Goal: Task Accomplishment & Management: Use online tool/utility

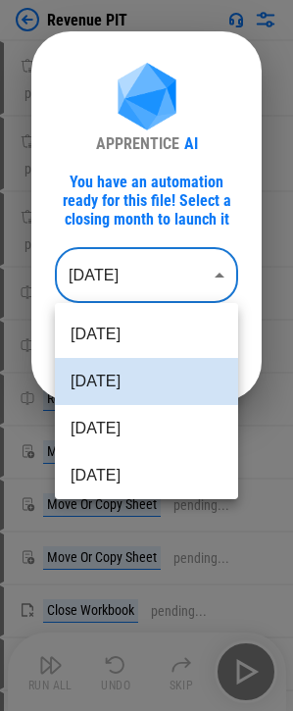
click at [160, 255] on body "Revenue PIT Download Netsuite Reports pending... Download Netsuite Reports pend…" at bounding box center [146, 355] width 293 height 711
click at [125, 426] on li "[DATE]" at bounding box center [146, 428] width 183 height 47
type input "********"
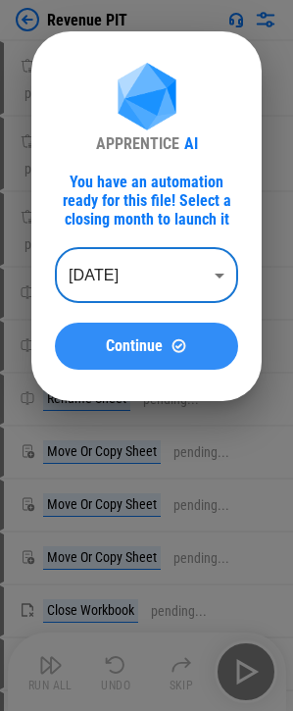
click at [130, 349] on span "Continue" at bounding box center [134, 346] width 57 height 16
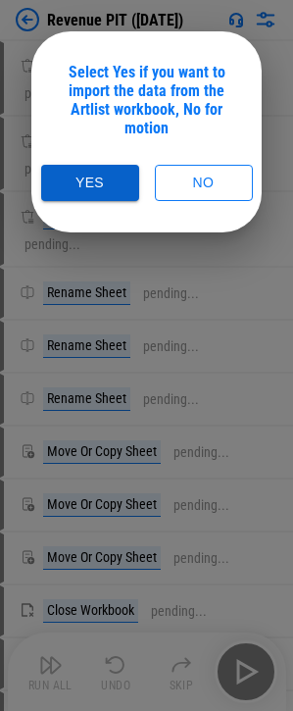
click at [105, 180] on button "Yes" at bounding box center [90, 183] width 98 height 36
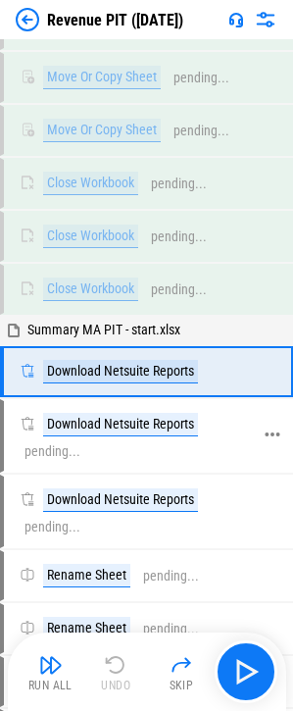
scroll to position [436, 0]
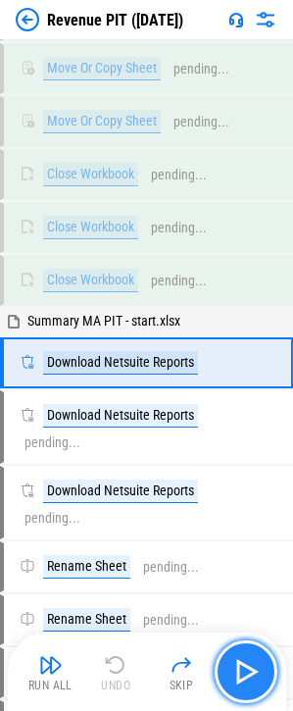
click at [254, 687] on button "button" at bounding box center [246, 671] width 63 height 63
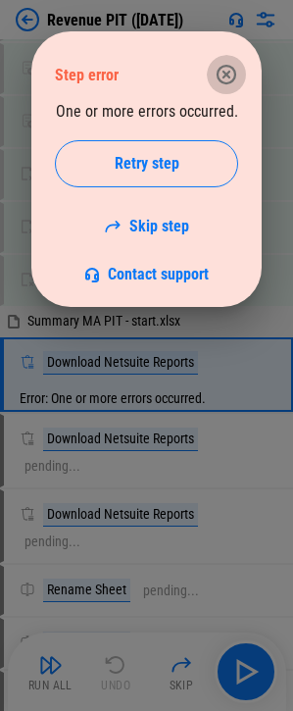
click at [219, 77] on icon "button" at bounding box center [227, 75] width 20 height 20
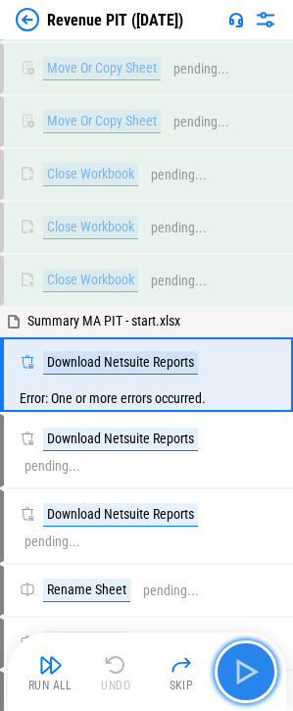
click at [258, 674] on img "button" at bounding box center [245, 671] width 31 height 31
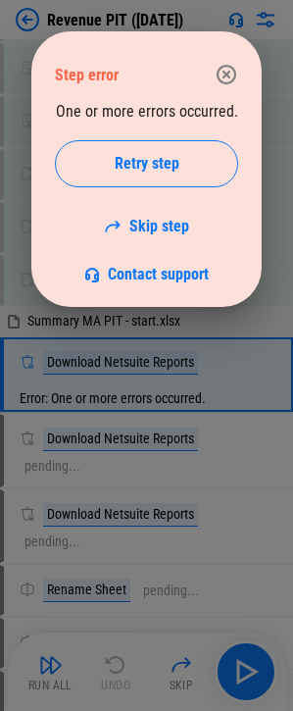
click at [228, 80] on icon "button" at bounding box center [227, 75] width 24 height 24
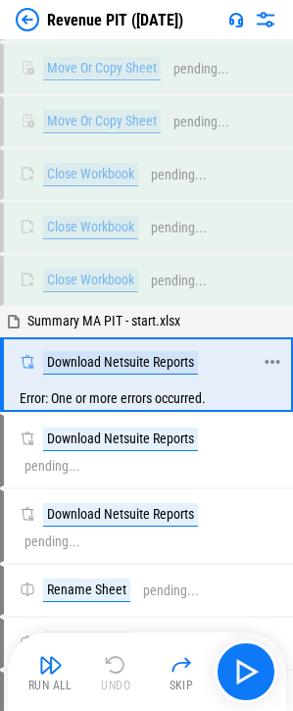
click at [136, 366] on div "Download Netsuite Reports" at bounding box center [120, 363] width 155 height 24
click at [161, 366] on div "Download Netsuite Reports" at bounding box center [120, 363] width 155 height 24
click at [182, 367] on div "Download Netsuite Reports" at bounding box center [120, 363] width 155 height 24
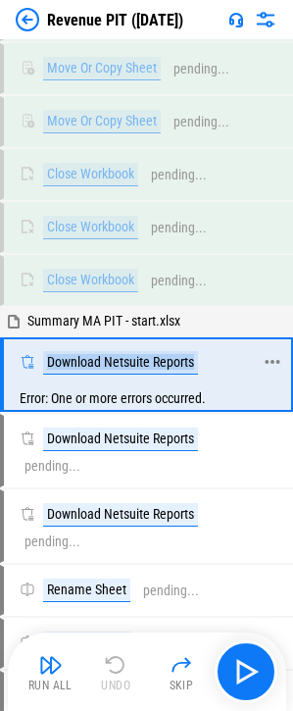
click at [182, 367] on div "Download Netsuite Reports" at bounding box center [120, 363] width 155 height 24
click at [161, 387] on div "Error: One or more errors occurred." at bounding box center [147, 398] width 287 height 24
click at [148, 400] on div "Error: One or more errors occurred." at bounding box center [147, 398] width 287 height 24
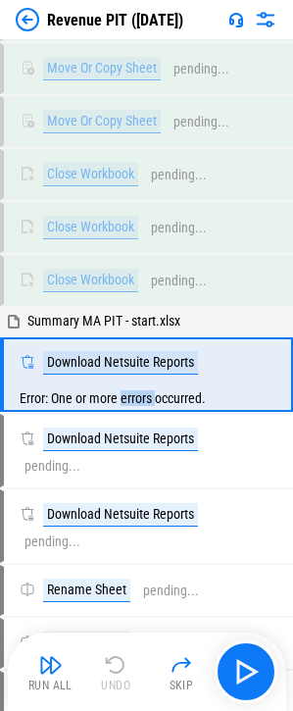
click at [148, 400] on div "Error: One or more errors occurred." at bounding box center [147, 398] width 287 height 24
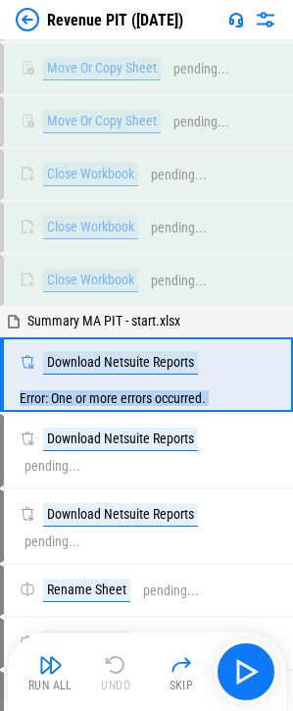
click at [148, 400] on div "Error: One or more errors occurred." at bounding box center [147, 398] width 287 height 24
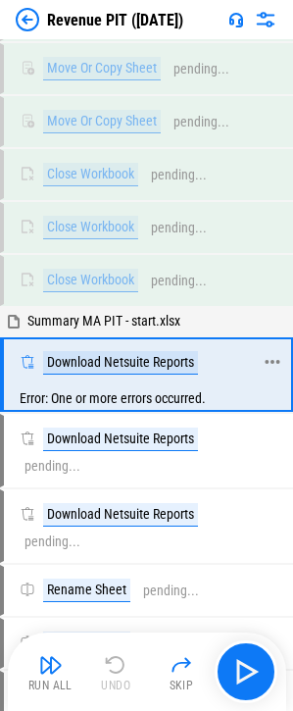
click at [141, 360] on div "Download Netsuite Reports" at bounding box center [120, 363] width 155 height 24
click at [32, 24] on img at bounding box center [28, 20] width 24 height 24
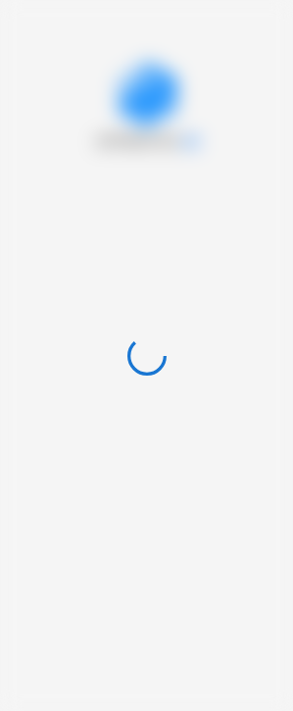
scroll to position [0, 0]
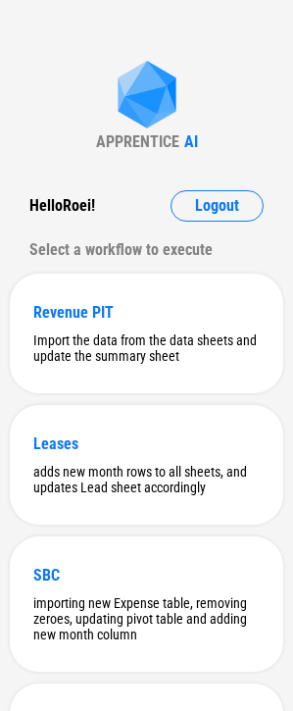
click at [90, 35] on div "APPRENTICE AI Hello Roei ! Logout Select a workflow to execute Revenue PIT Impo…" at bounding box center [146, 680] width 293 height 1360
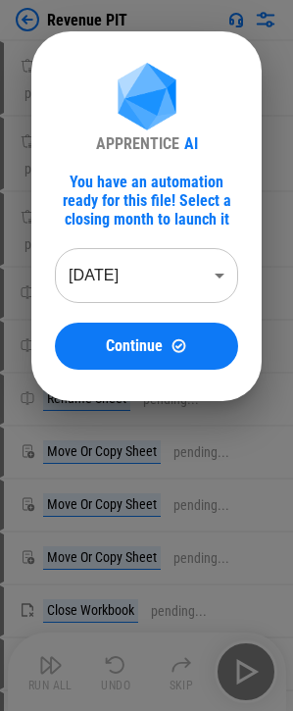
click at [139, 270] on body "Revenue PIT Download Netsuite Reports pending... Download Netsuite Reports pend…" at bounding box center [146, 355] width 293 height 711
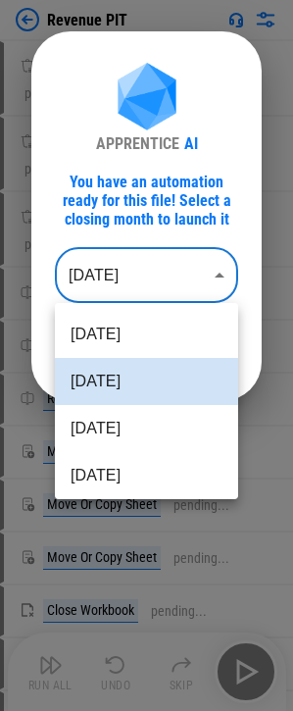
click at [129, 421] on li "[DATE]" at bounding box center [146, 428] width 183 height 47
type input "********"
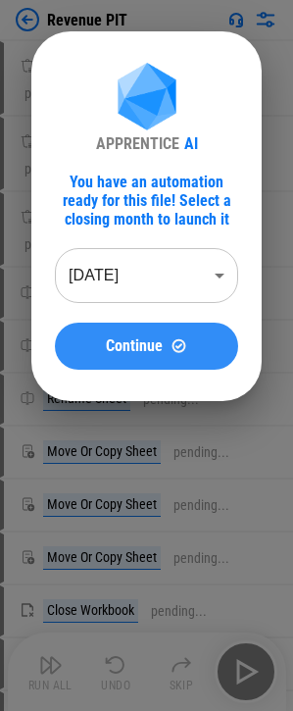
click at [160, 338] on span "Continue" at bounding box center [134, 346] width 57 height 16
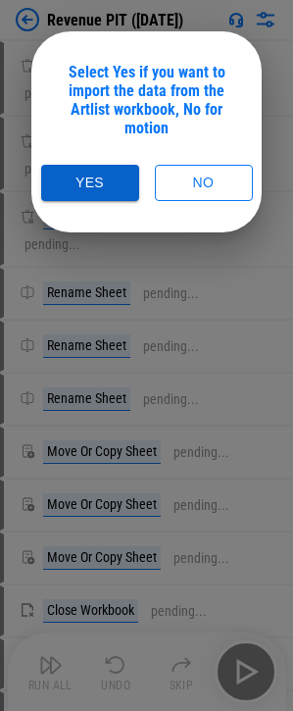
click at [121, 186] on button "Yes" at bounding box center [90, 183] width 98 height 36
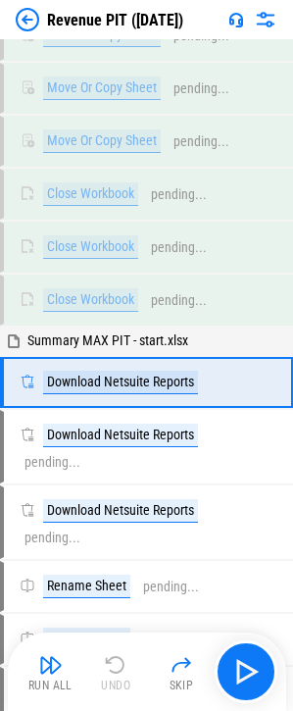
scroll to position [436, 0]
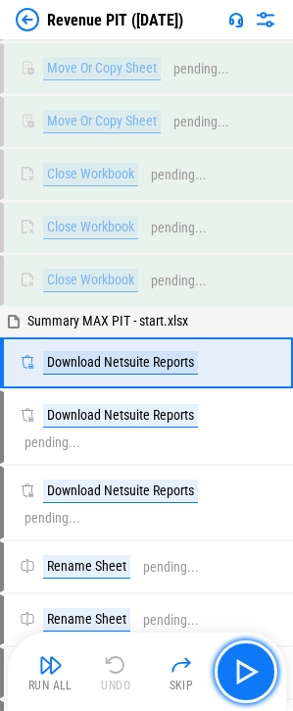
click at [251, 663] on img "button" at bounding box center [245, 671] width 31 height 31
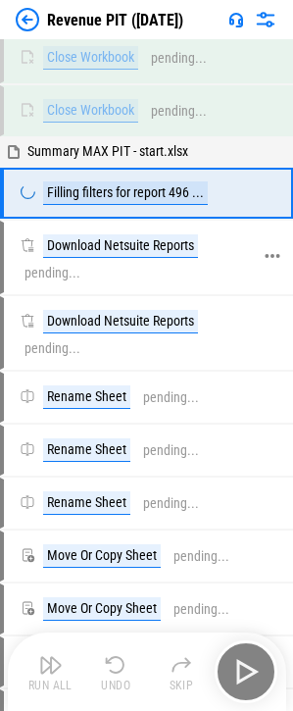
scroll to position [632, 0]
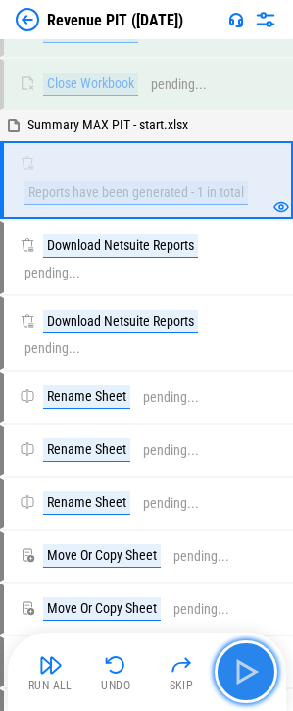
click at [245, 673] on img "button" at bounding box center [245, 671] width 31 height 31
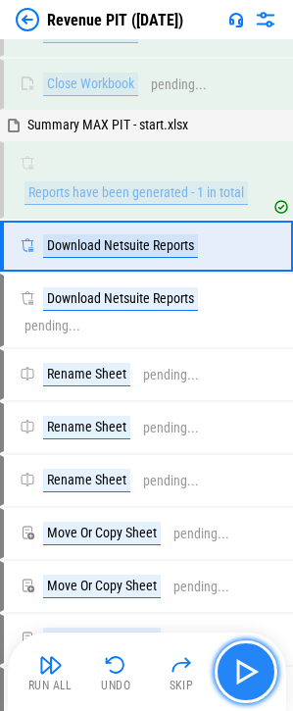
click at [245, 673] on img "button" at bounding box center [245, 671] width 31 height 31
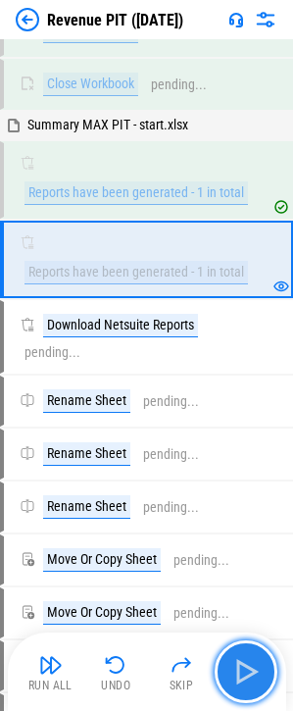
click at [231, 664] on img "button" at bounding box center [245, 671] width 31 height 31
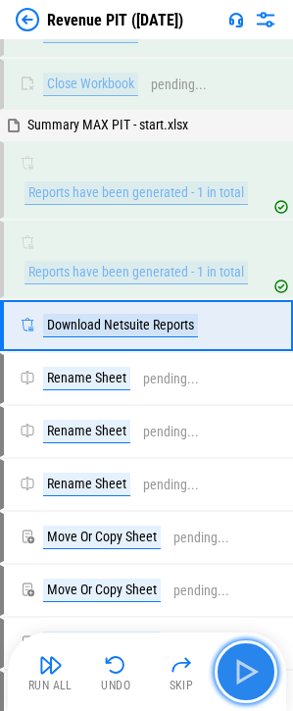
click at [231, 658] on img "button" at bounding box center [245, 671] width 31 height 31
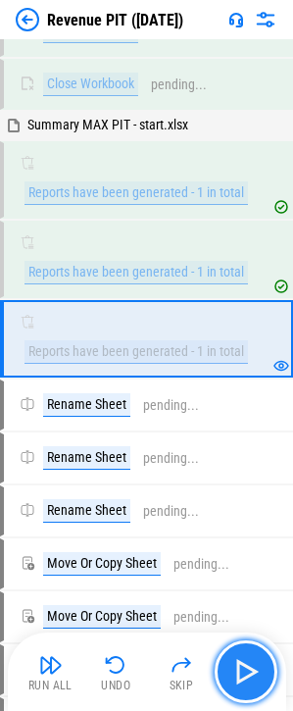
click at [240, 664] on img "button" at bounding box center [245, 671] width 31 height 31
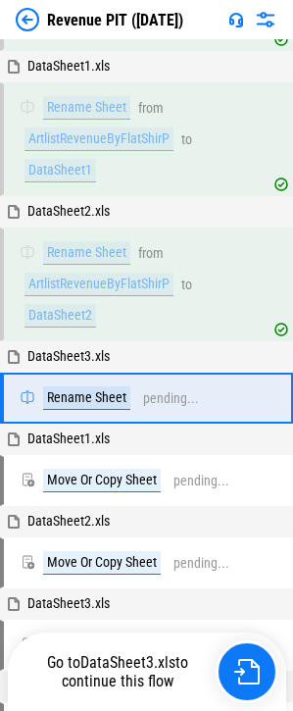
scroll to position [1207, 0]
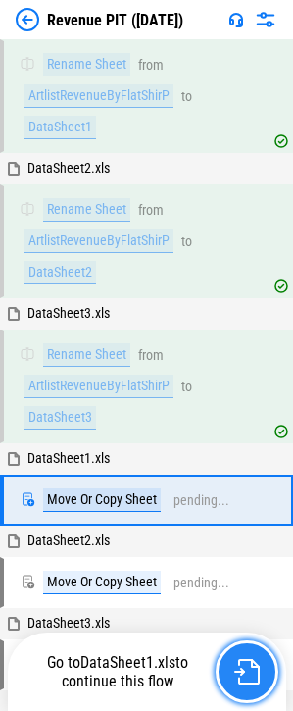
click at [245, 671] on img "button" at bounding box center [246, 671] width 25 height 25
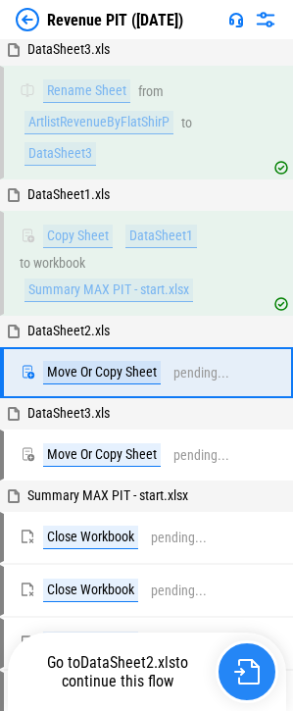
scroll to position [1489, 0]
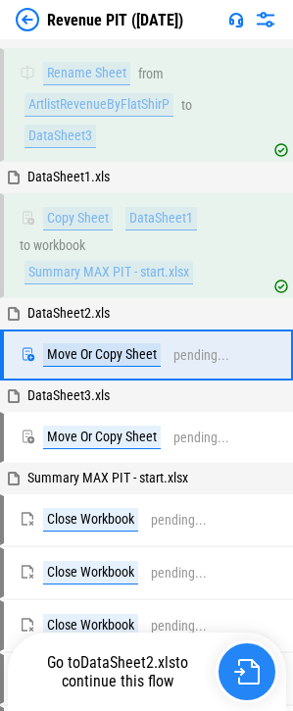
click at [245, 671] on img "button" at bounding box center [246, 671] width 25 height 25
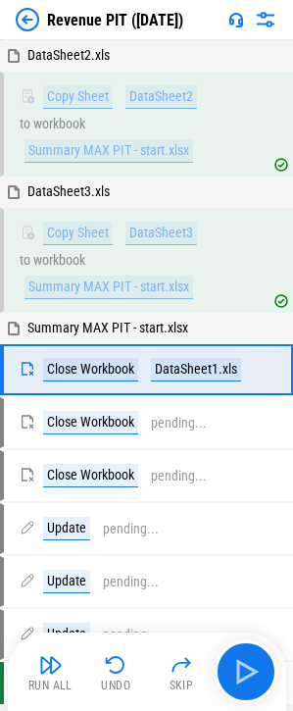
click at [245, 671] on img "button" at bounding box center [245, 671] width 31 height 31
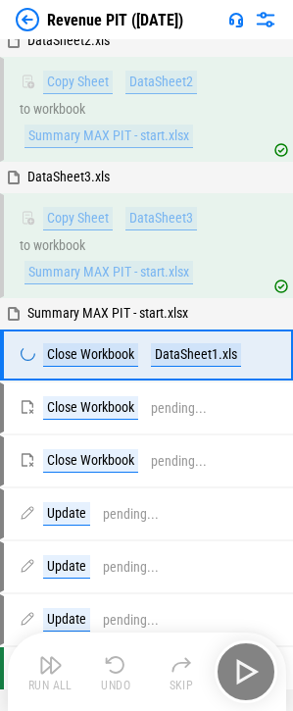
click at [245, 671] on div "Run All Undo Skip" at bounding box center [149, 671] width 259 height 63
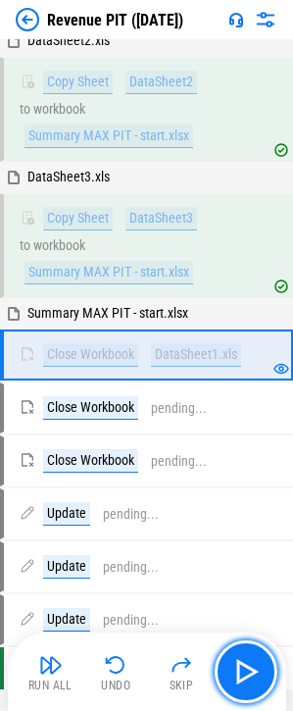
click at [245, 671] on img "button" at bounding box center [245, 671] width 31 height 31
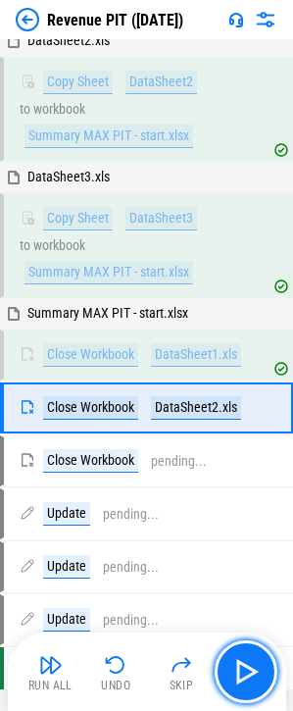
click at [245, 671] on img "button" at bounding box center [245, 671] width 31 height 31
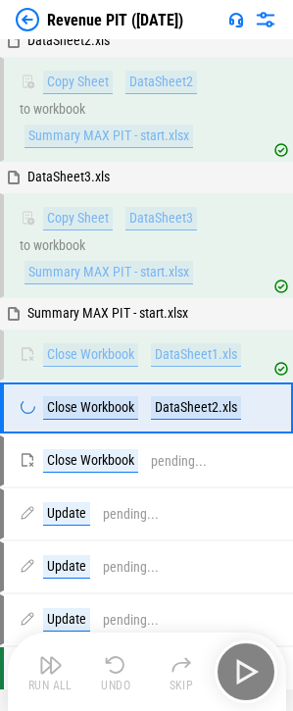
click at [245, 671] on div "Run All Undo Skip" at bounding box center [149, 671] width 259 height 63
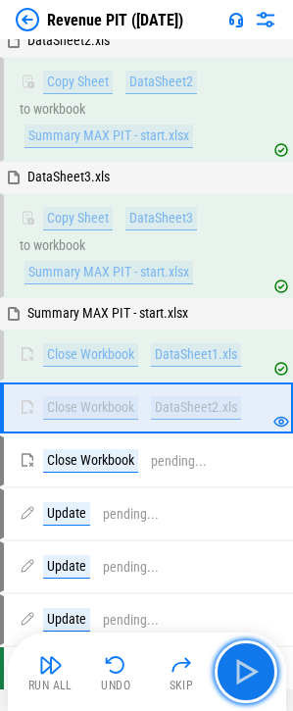
click at [245, 671] on img "button" at bounding box center [245, 671] width 31 height 31
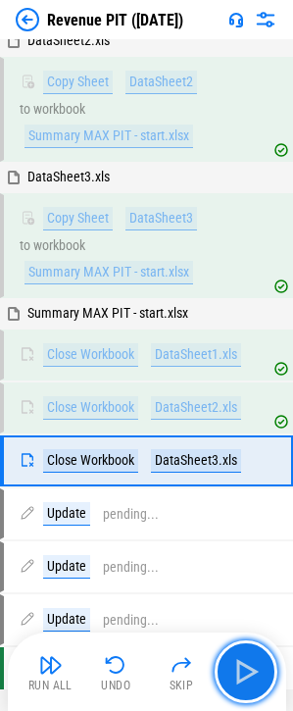
click at [245, 671] on img "button" at bounding box center [245, 671] width 31 height 31
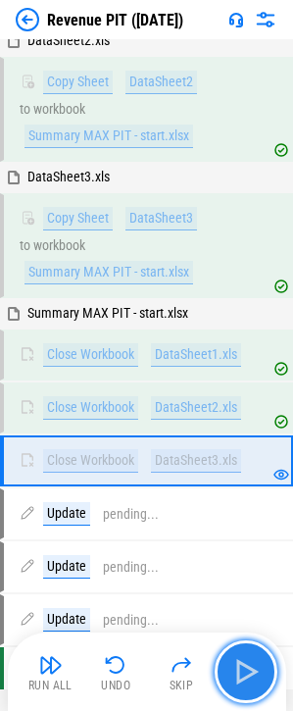
click at [245, 671] on img "button" at bounding box center [245, 671] width 31 height 31
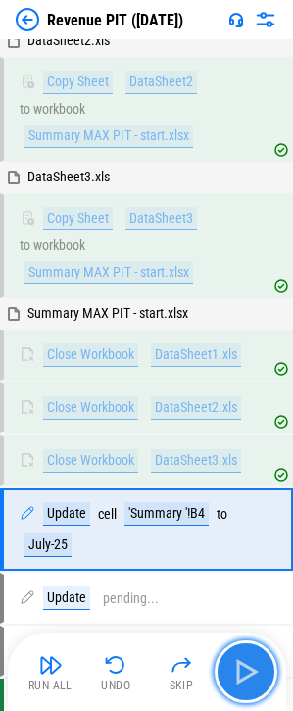
click at [245, 671] on img "button" at bounding box center [245, 671] width 31 height 31
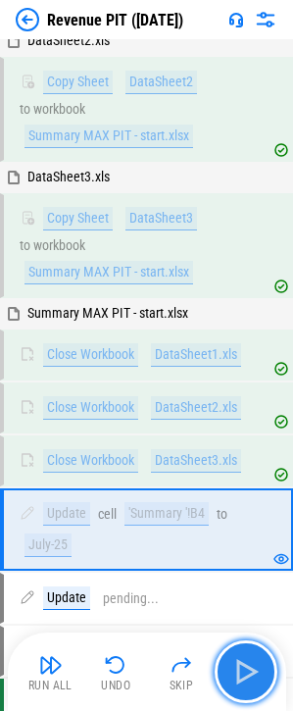
click at [245, 671] on img "button" at bounding box center [245, 671] width 31 height 31
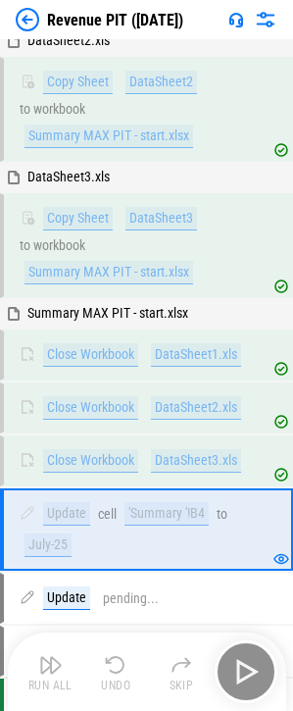
click at [245, 671] on div "Run All Undo Skip" at bounding box center [149, 671] width 259 height 63
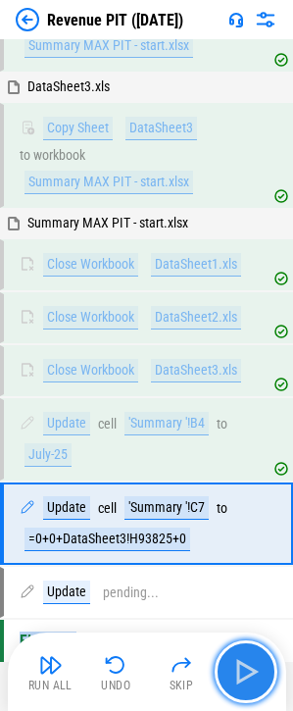
click at [245, 671] on img "button" at bounding box center [245, 671] width 31 height 31
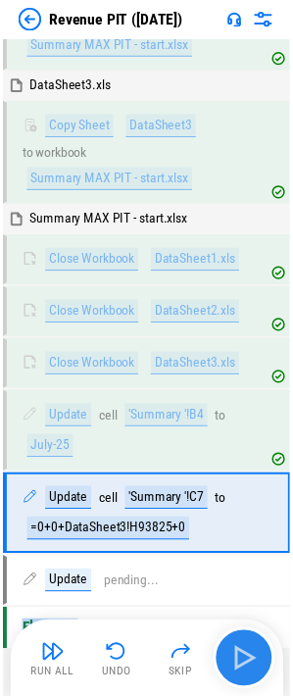
scroll to position [1898, 0]
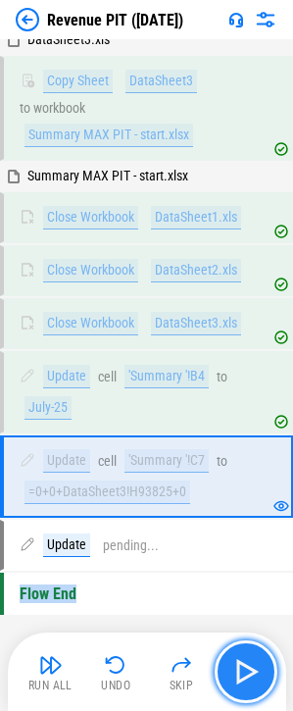
click at [245, 671] on img "button" at bounding box center [245, 671] width 31 height 31
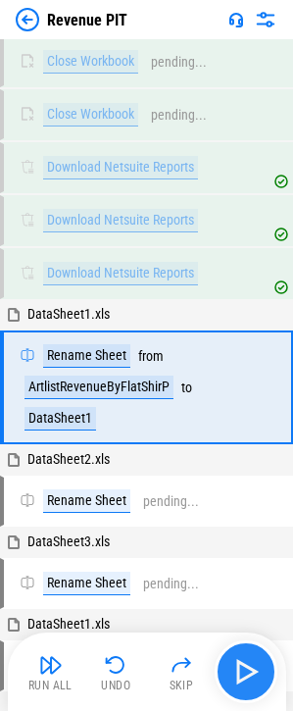
scroll to position [838, 0]
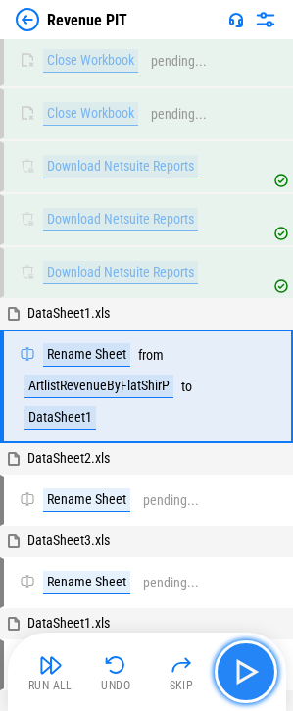
click at [249, 674] on img "button" at bounding box center [245, 671] width 31 height 31
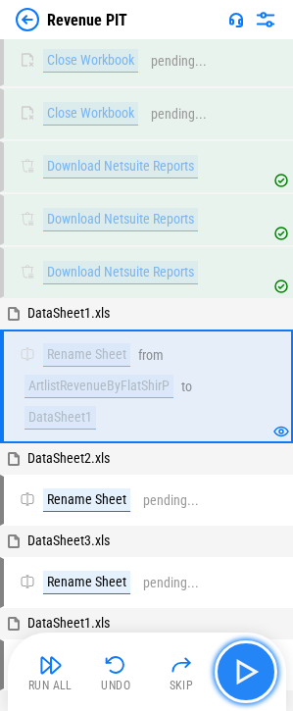
click at [249, 670] on img "button" at bounding box center [245, 671] width 31 height 31
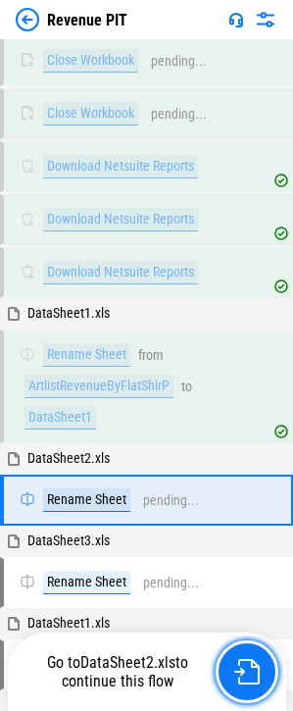
click at [249, 670] on img "button" at bounding box center [246, 671] width 25 height 25
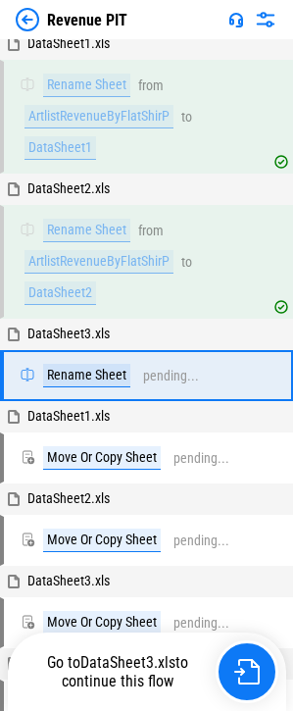
scroll to position [1128, 0]
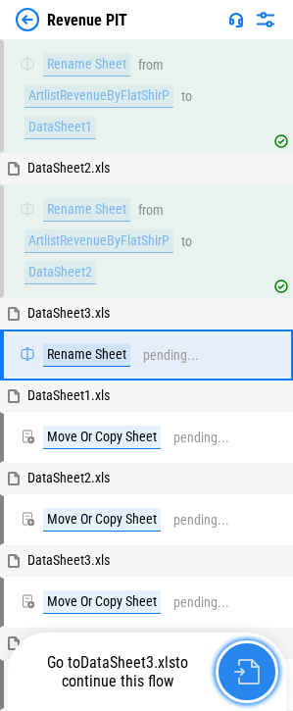
click at [245, 671] on img "button" at bounding box center [246, 671] width 25 height 25
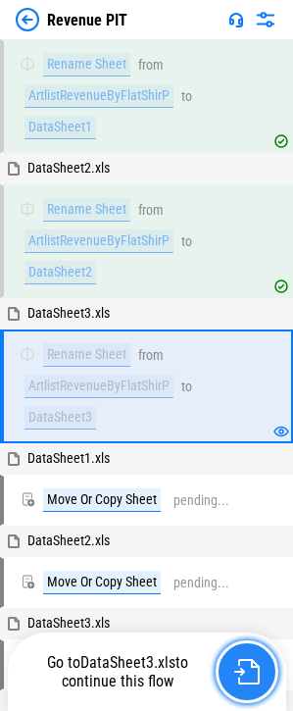
click at [245, 671] on img "button" at bounding box center [246, 671] width 25 height 25
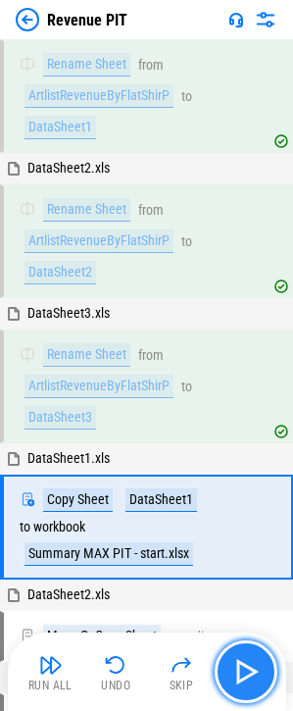
click at [245, 671] on img "button" at bounding box center [245, 671] width 31 height 31
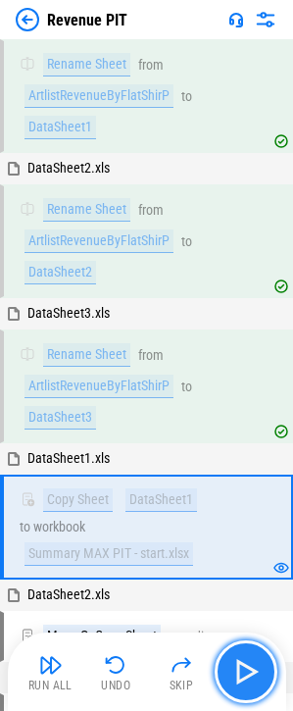
click at [245, 671] on img "button" at bounding box center [245, 671] width 31 height 31
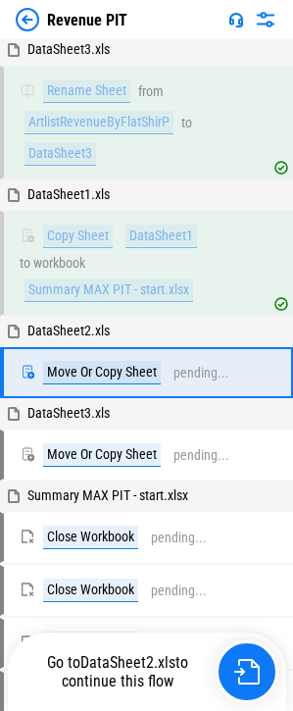
scroll to position [1409, 0]
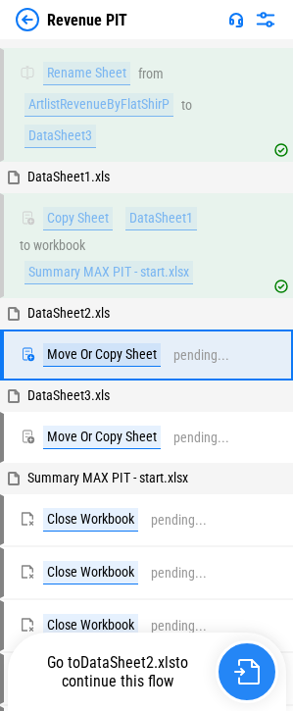
click at [245, 671] on img "button" at bounding box center [246, 671] width 25 height 25
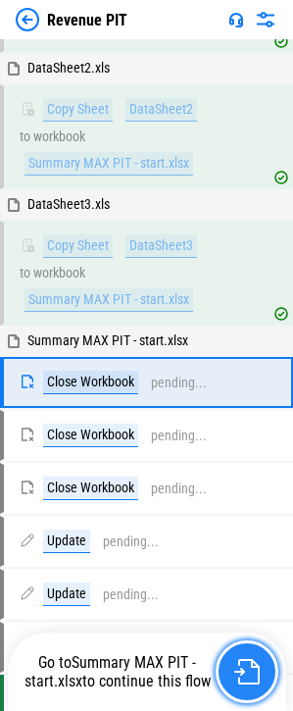
scroll to position [1682, 0]
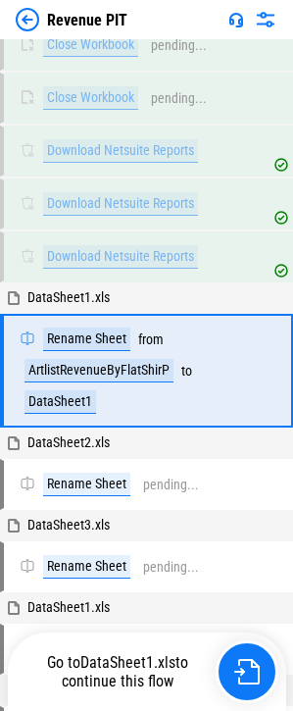
scroll to position [869, 0]
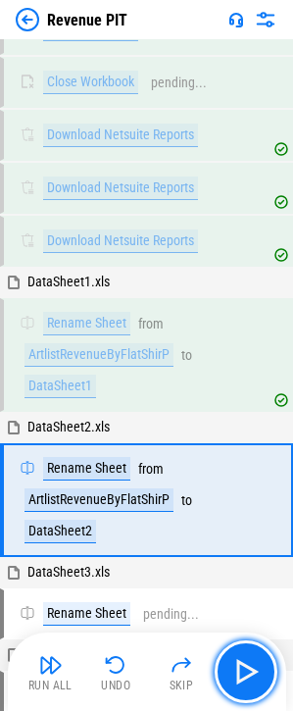
click at [245, 671] on img "button" at bounding box center [245, 671] width 31 height 31
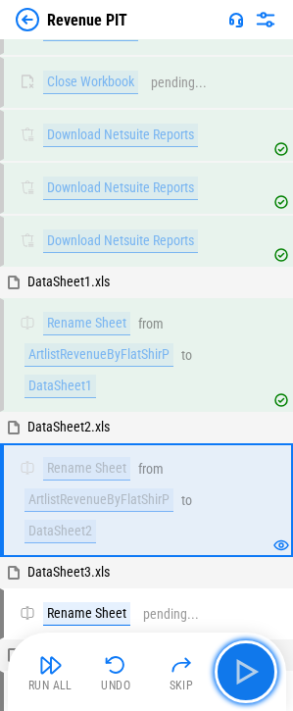
click at [245, 671] on img "button" at bounding box center [245, 671] width 31 height 31
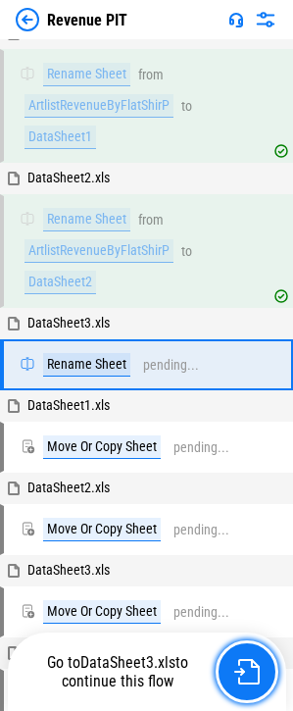
click at [245, 671] on img "button" at bounding box center [246, 671] width 25 height 25
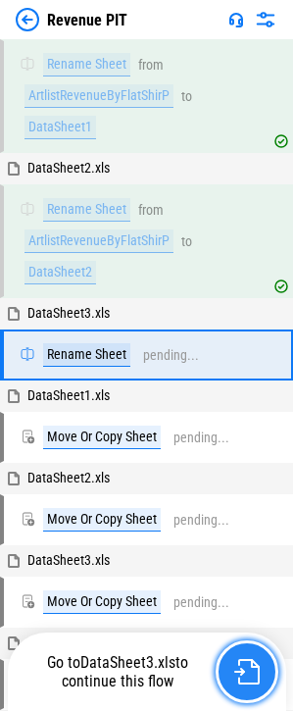
click at [245, 671] on img "button" at bounding box center [246, 671] width 25 height 25
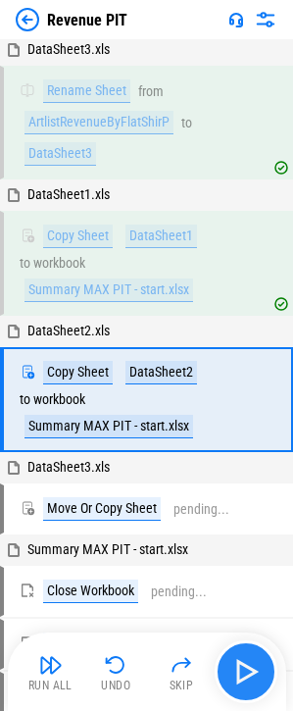
scroll to position [1409, 0]
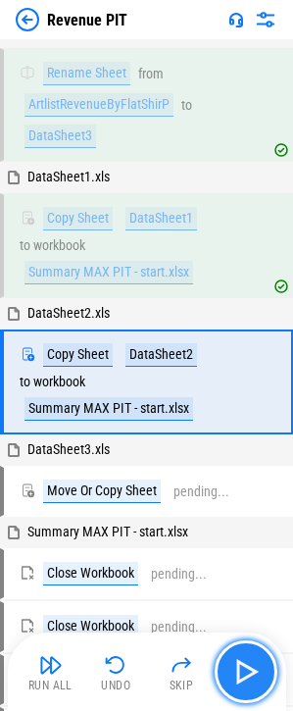
click at [245, 671] on img "button" at bounding box center [245, 671] width 31 height 31
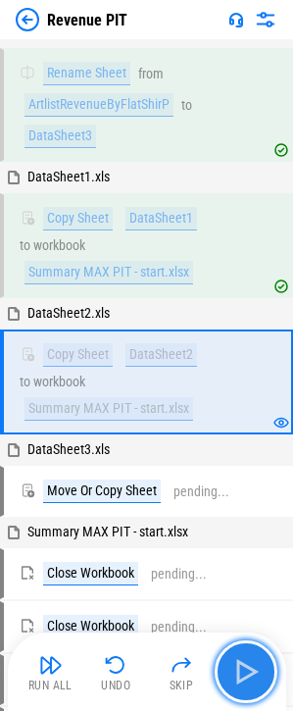
click at [245, 671] on img "button" at bounding box center [245, 671] width 31 height 31
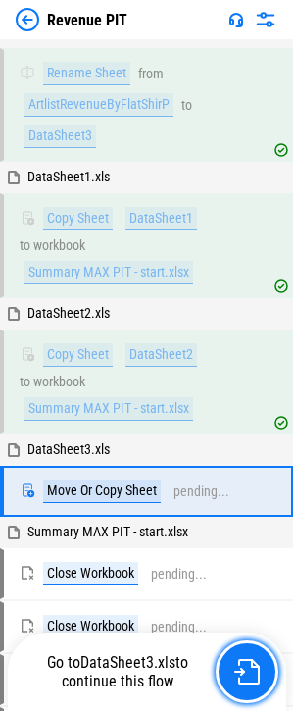
click at [245, 671] on img "button" at bounding box center [246, 671] width 25 height 25
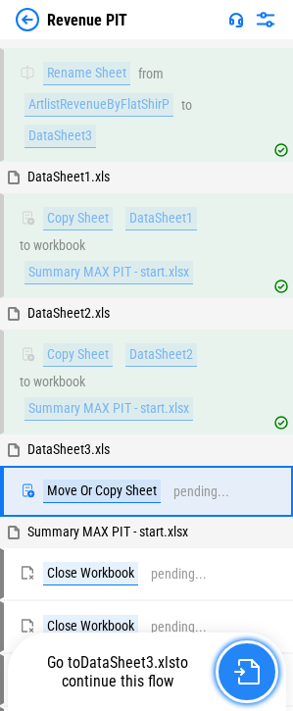
click at [245, 671] on img "button" at bounding box center [246, 671] width 25 height 25
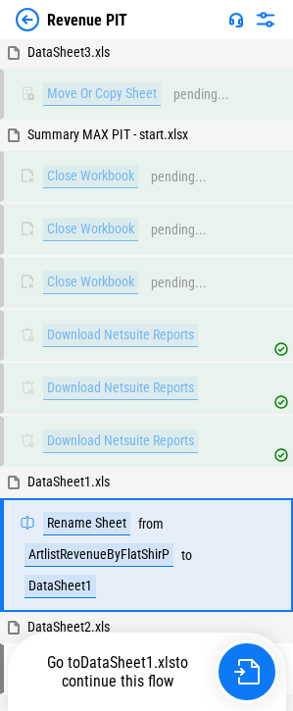
scroll to position [858, 0]
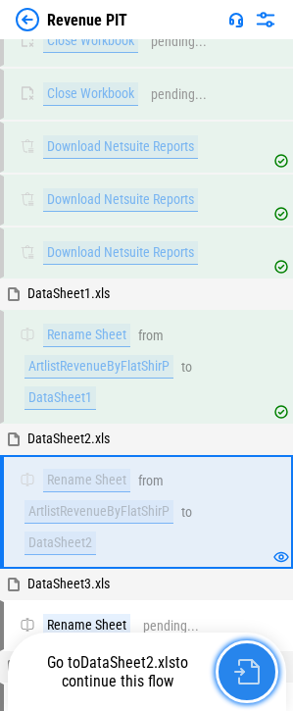
click at [245, 671] on img "button" at bounding box center [246, 671] width 25 height 25
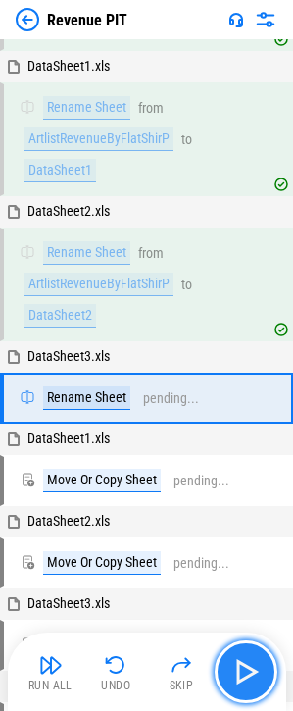
click at [245, 671] on img "button" at bounding box center [245, 671] width 31 height 31
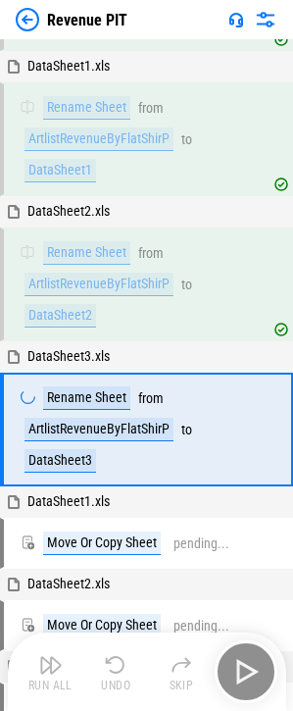
scroll to position [1127, 0]
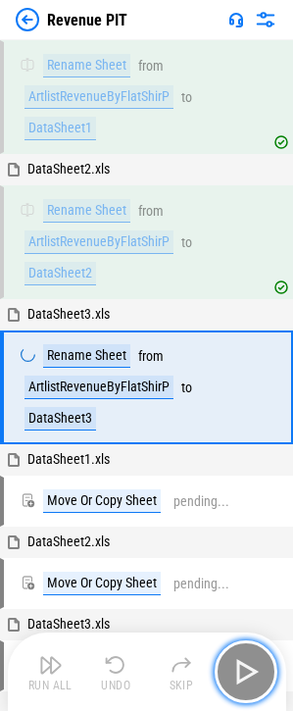
click at [245, 671] on img "button" at bounding box center [245, 671] width 31 height 31
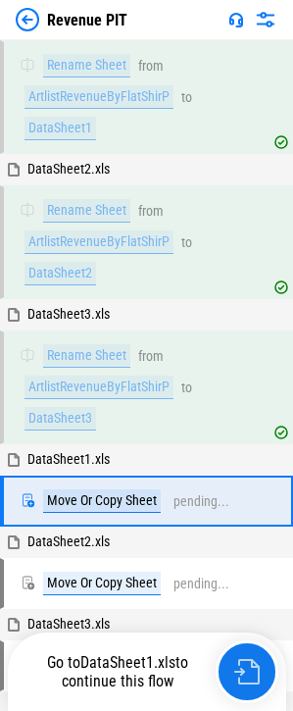
click at [245, 671] on img "button" at bounding box center [246, 671] width 25 height 25
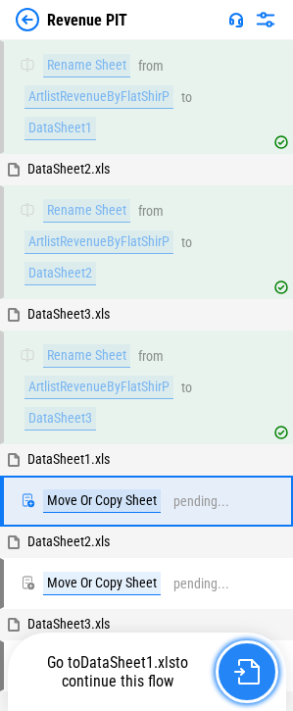
click at [245, 671] on img "button" at bounding box center [246, 671] width 25 height 25
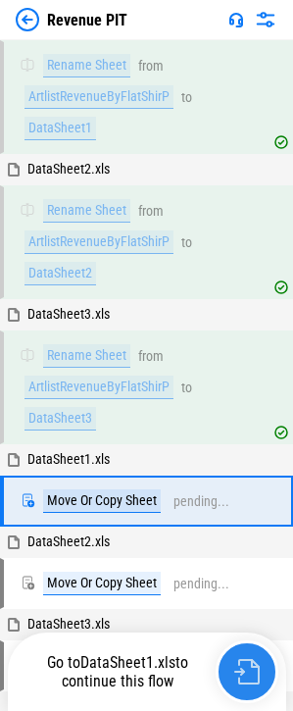
click at [245, 671] on img "button" at bounding box center [246, 671] width 25 height 25
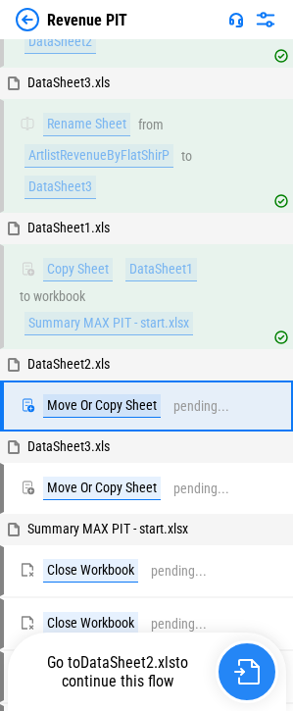
scroll to position [1409, 0]
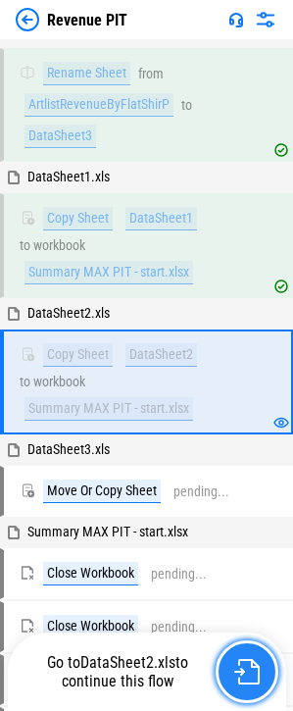
click at [245, 671] on img "button" at bounding box center [246, 671] width 25 height 25
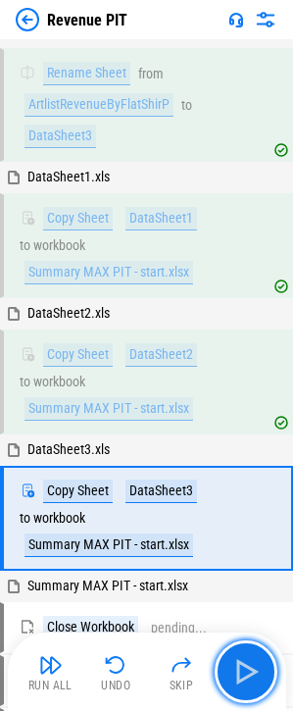
click at [245, 671] on img "button" at bounding box center [245, 671] width 31 height 31
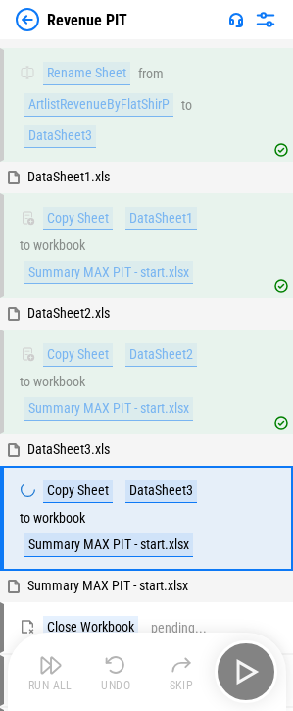
click at [245, 671] on div "Run All Undo Skip" at bounding box center [149, 671] width 259 height 63
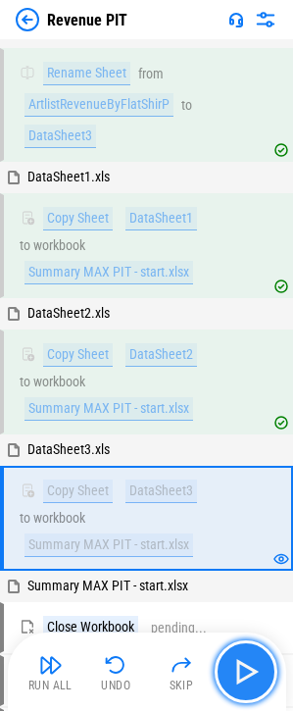
click at [245, 671] on img "button" at bounding box center [245, 671] width 31 height 31
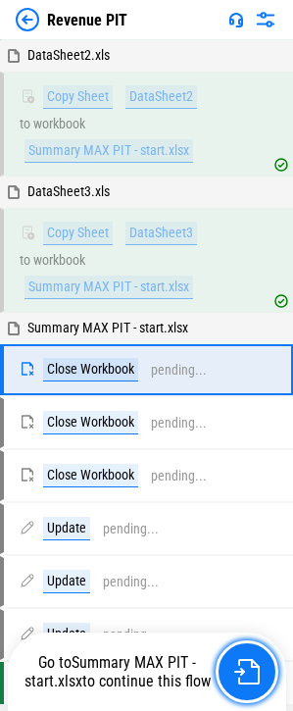
click at [245, 671] on img "button" at bounding box center [246, 671] width 25 height 25
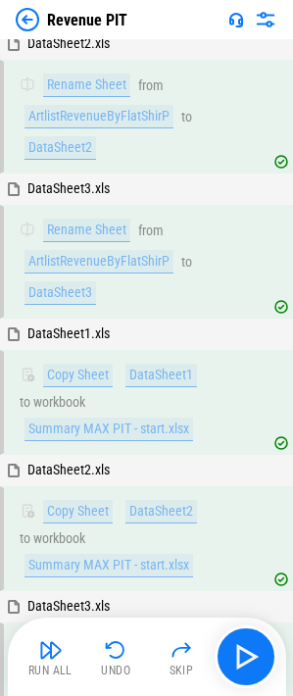
scroll to position [1867, 0]
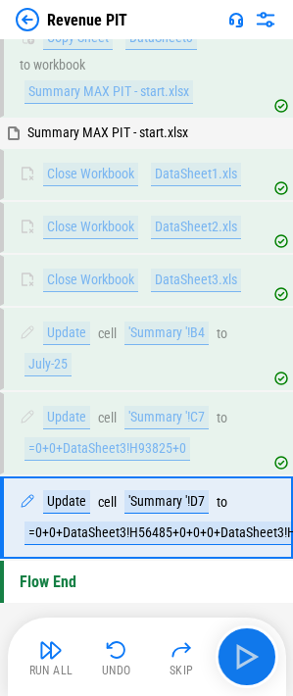
scroll to position [1867, 0]
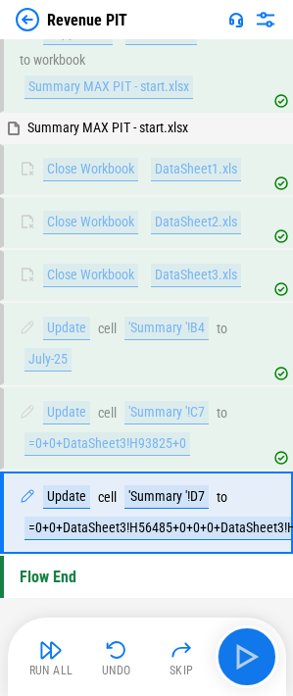
click at [13, 28] on div "Revenue PIT" at bounding box center [146, 19] width 293 height 39
click at [19, 25] on img at bounding box center [28, 20] width 24 height 24
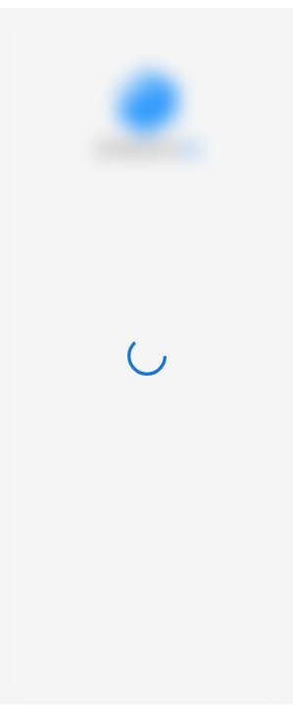
scroll to position [0, 0]
